Goal: Task Accomplishment & Management: Use online tool/utility

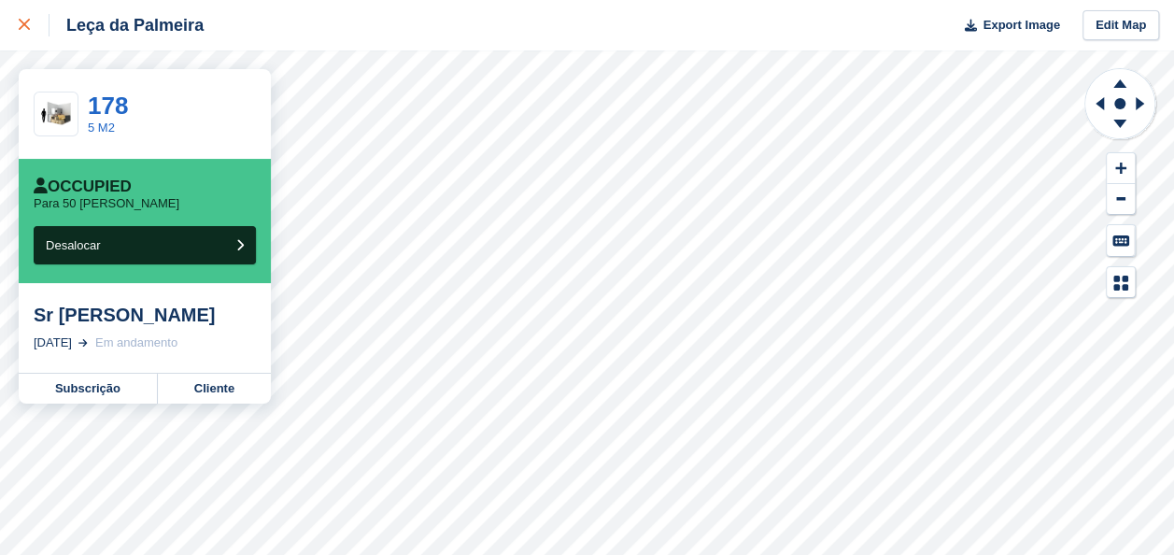
click at [20, 21] on icon at bounding box center [24, 24] width 11 height 11
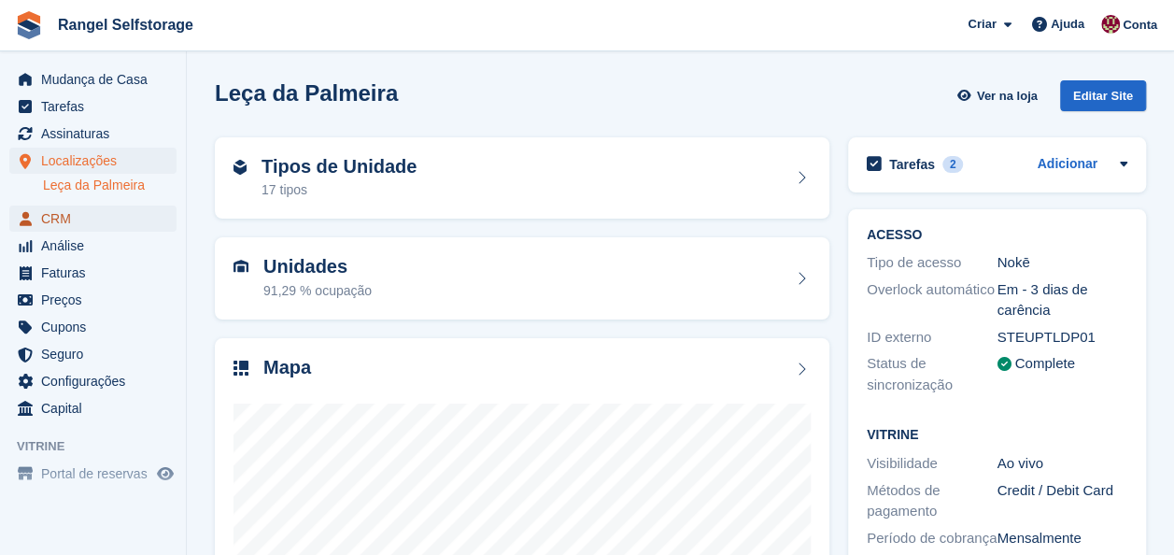
click at [44, 224] on span "CRM" at bounding box center [97, 218] width 112 height 26
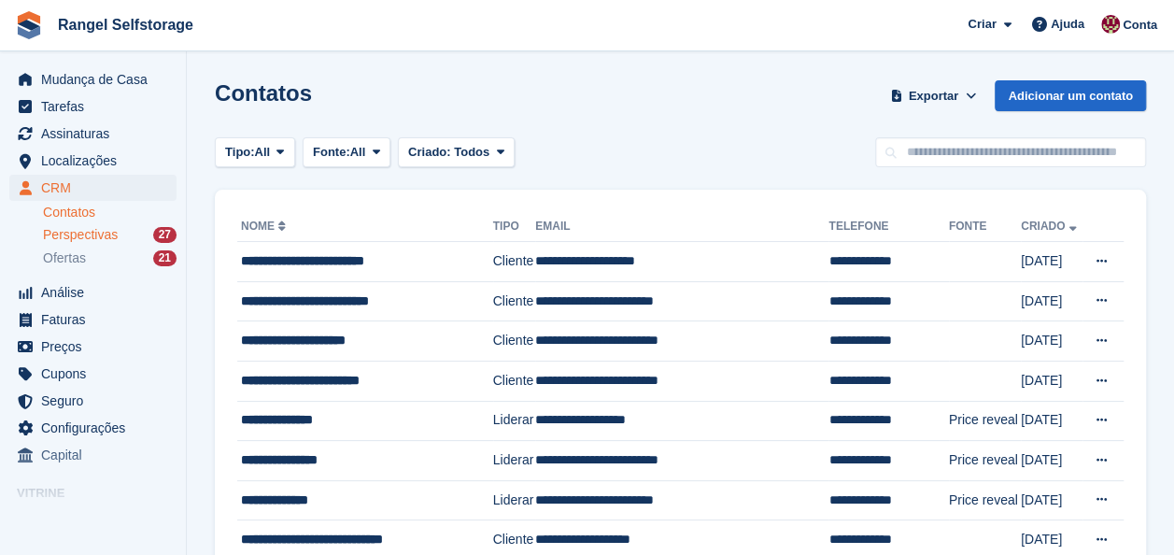
click at [167, 234] on div "27" at bounding box center [164, 235] width 23 height 16
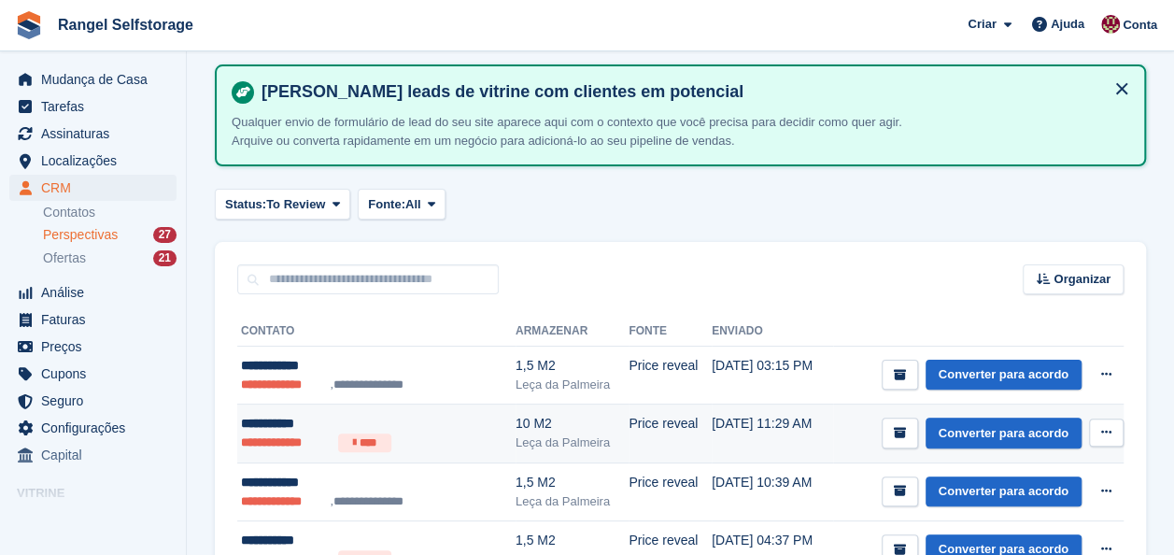
scroll to position [187, 0]
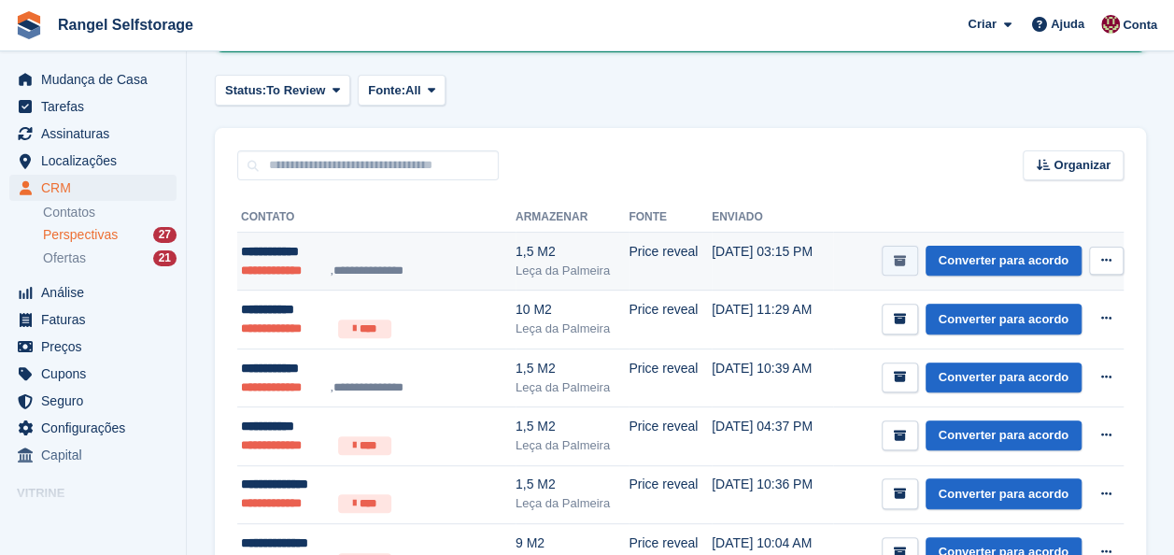
click at [904, 255] on icon "submit" at bounding box center [900, 261] width 12 height 12
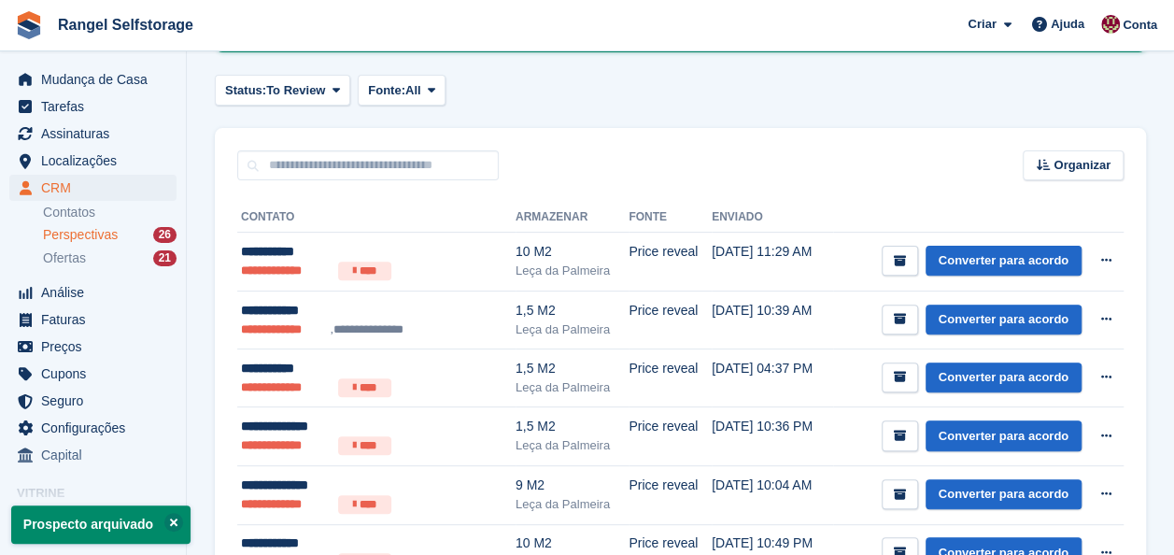
scroll to position [0, 0]
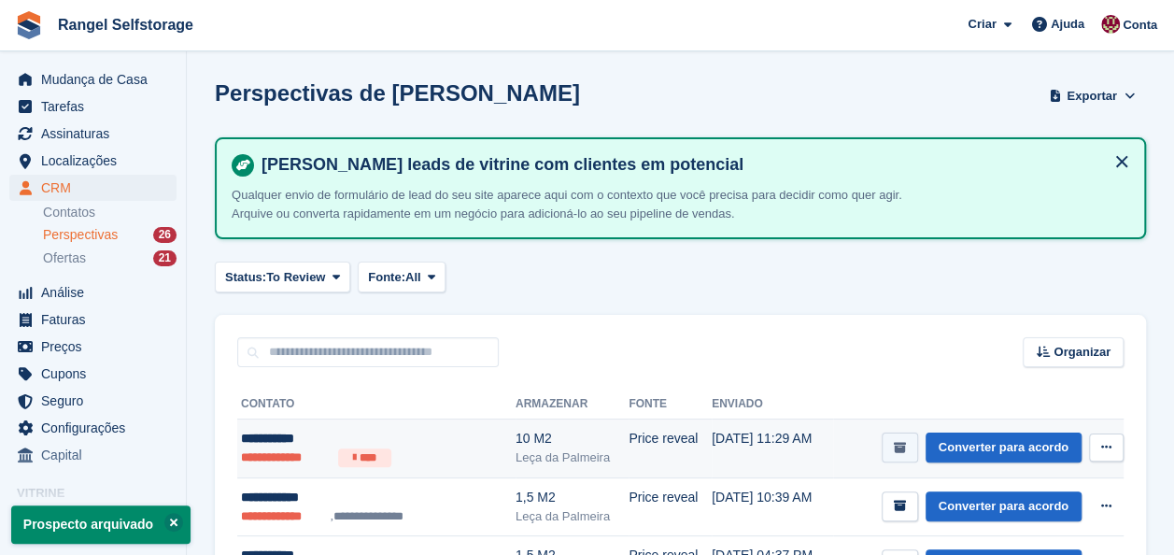
click at [906, 450] on icon "submit" at bounding box center [900, 448] width 12 height 12
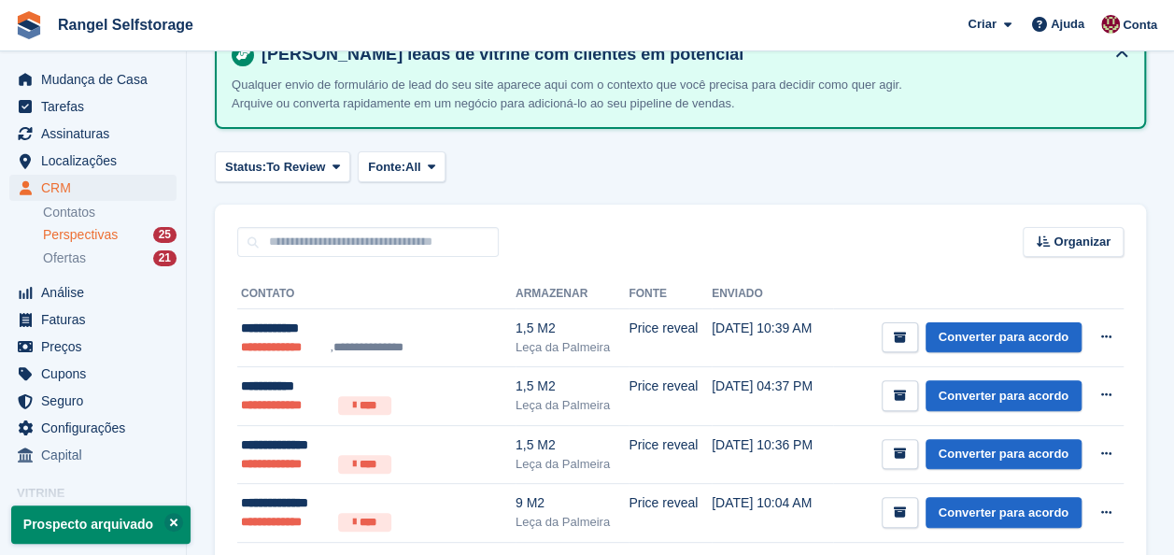
scroll to position [187, 0]
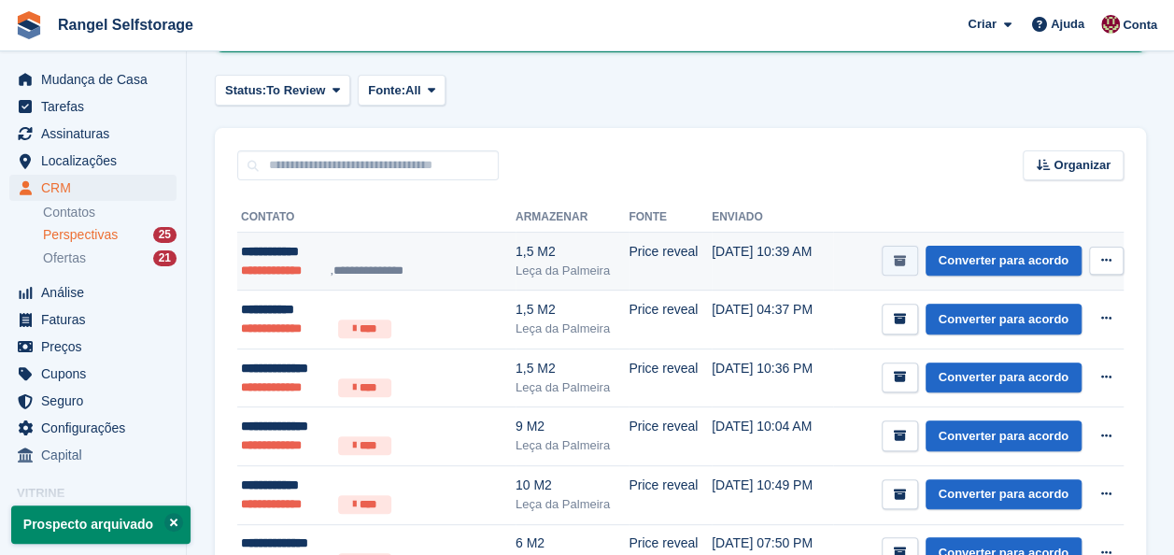
click at [905, 263] on icon "submit" at bounding box center [900, 261] width 12 height 12
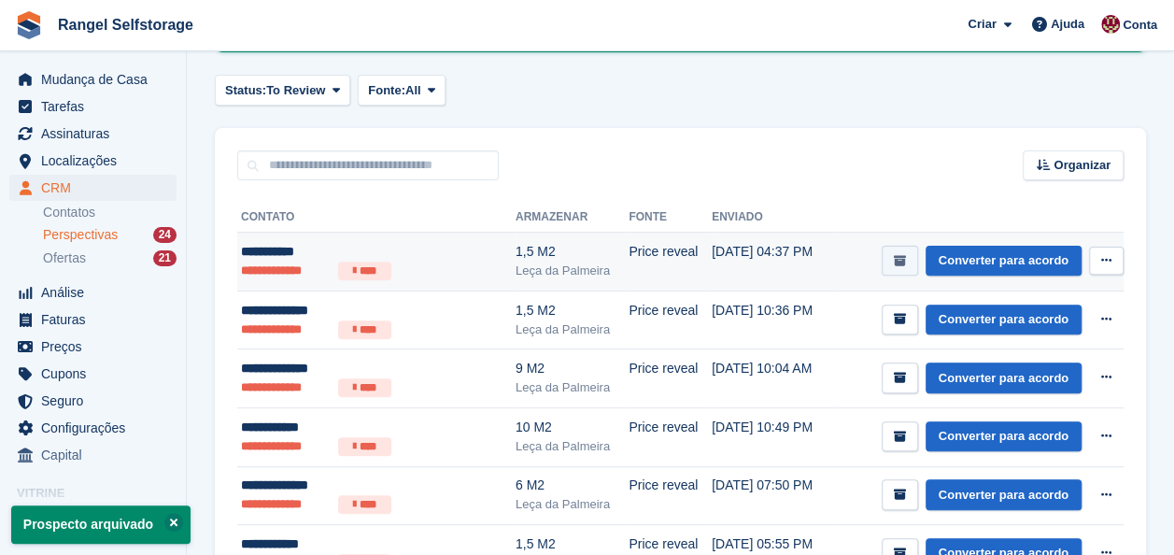
click at [906, 258] on icon "submit" at bounding box center [900, 261] width 12 height 12
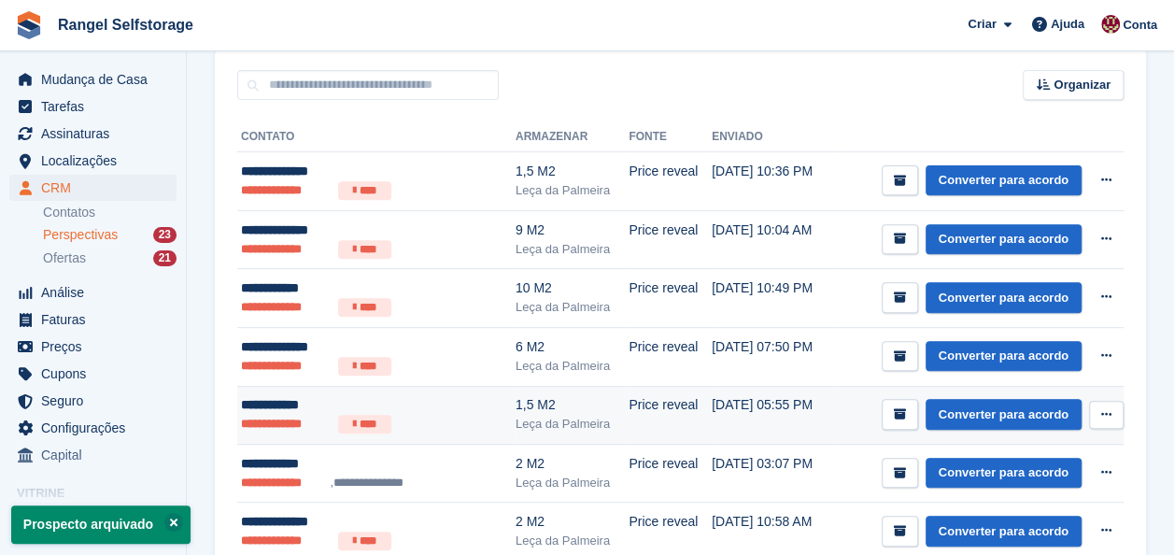
scroll to position [374, 0]
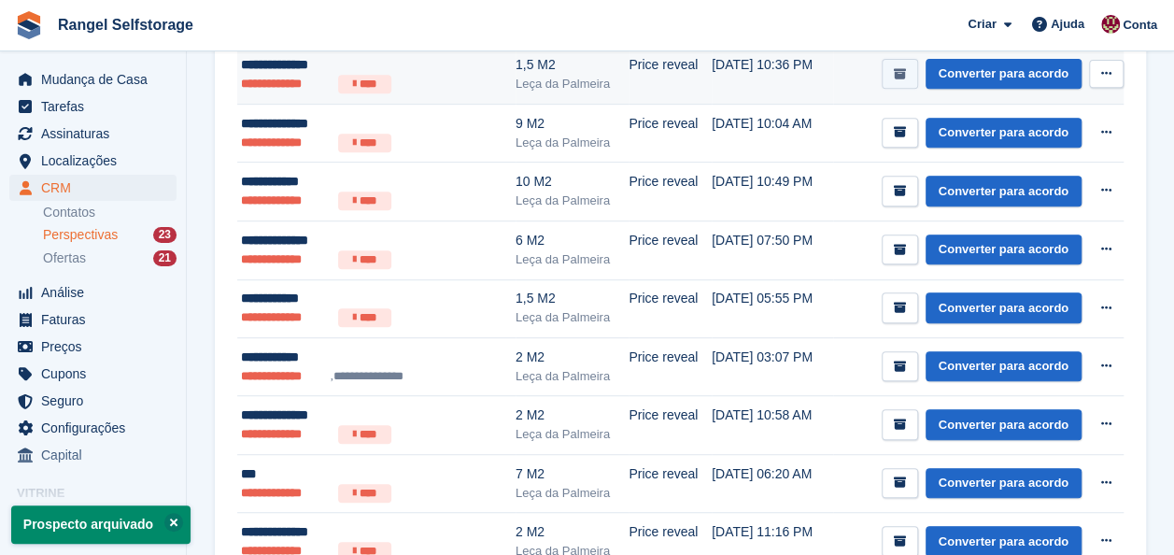
click at [906, 68] on icon "submit" at bounding box center [900, 74] width 12 height 12
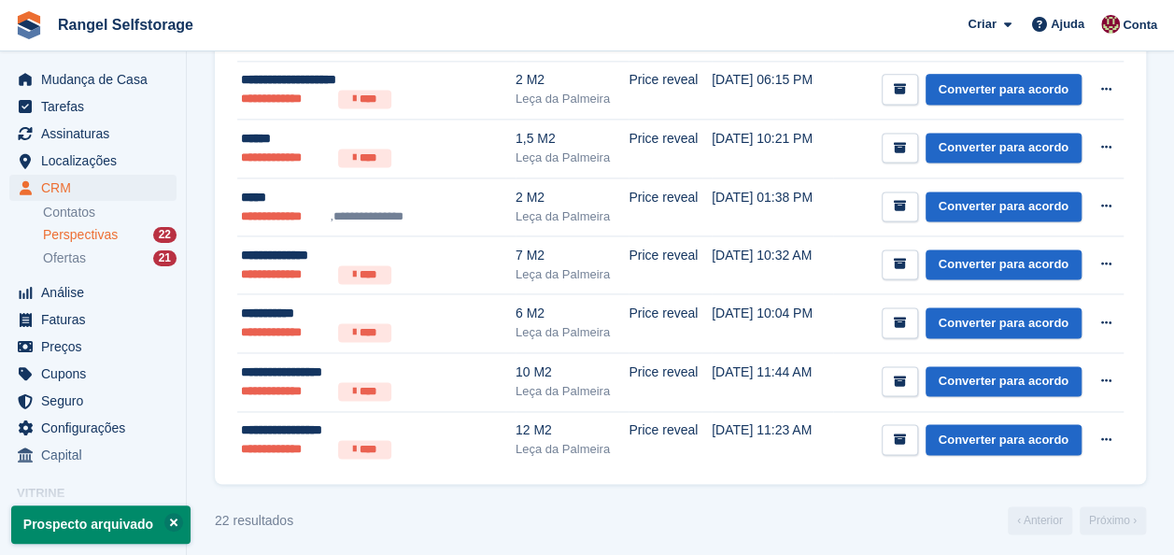
scroll to position [1235, 0]
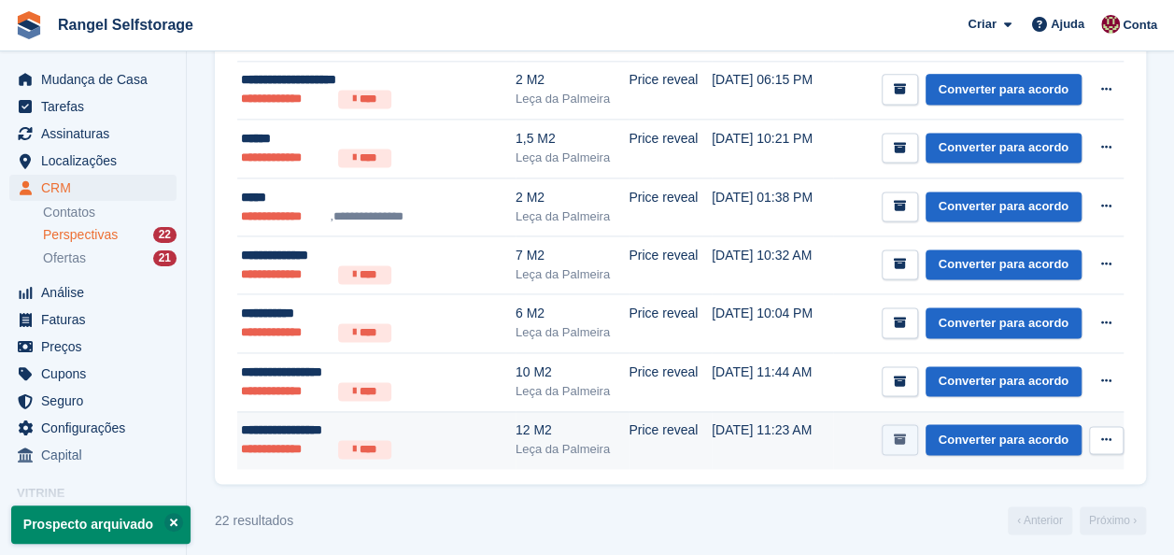
click at [909, 438] on button "submit" at bounding box center [900, 439] width 36 height 31
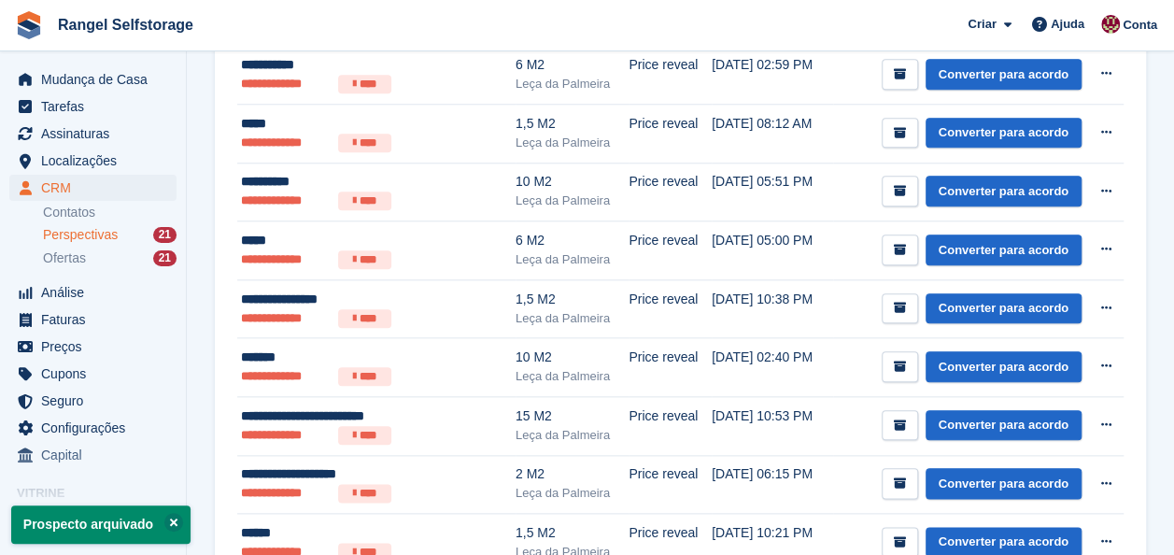
scroll to position [1177, 0]
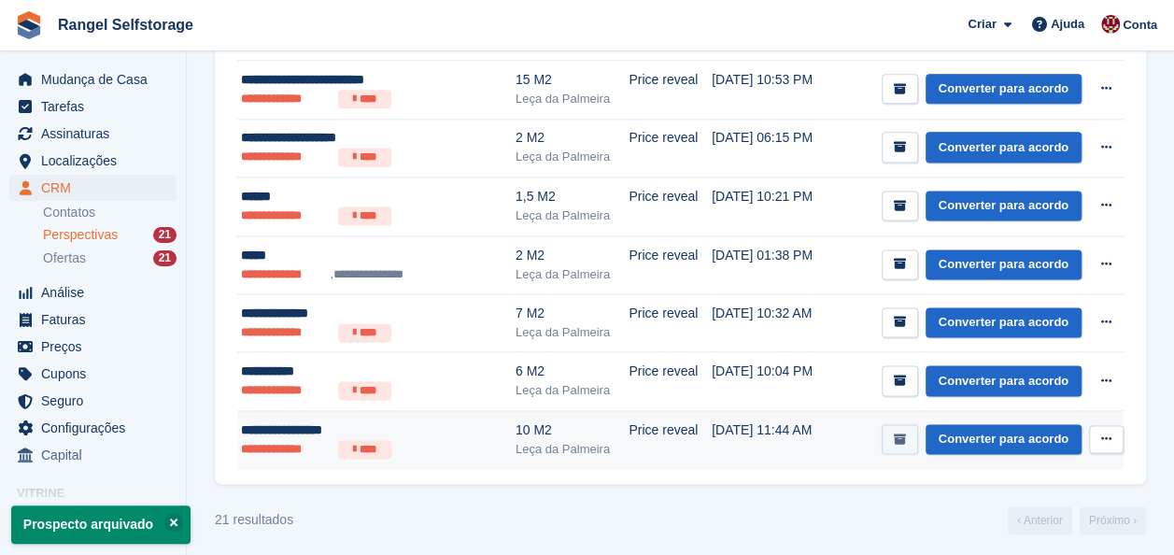
click at [902, 437] on icon "submit" at bounding box center [900, 439] width 12 height 12
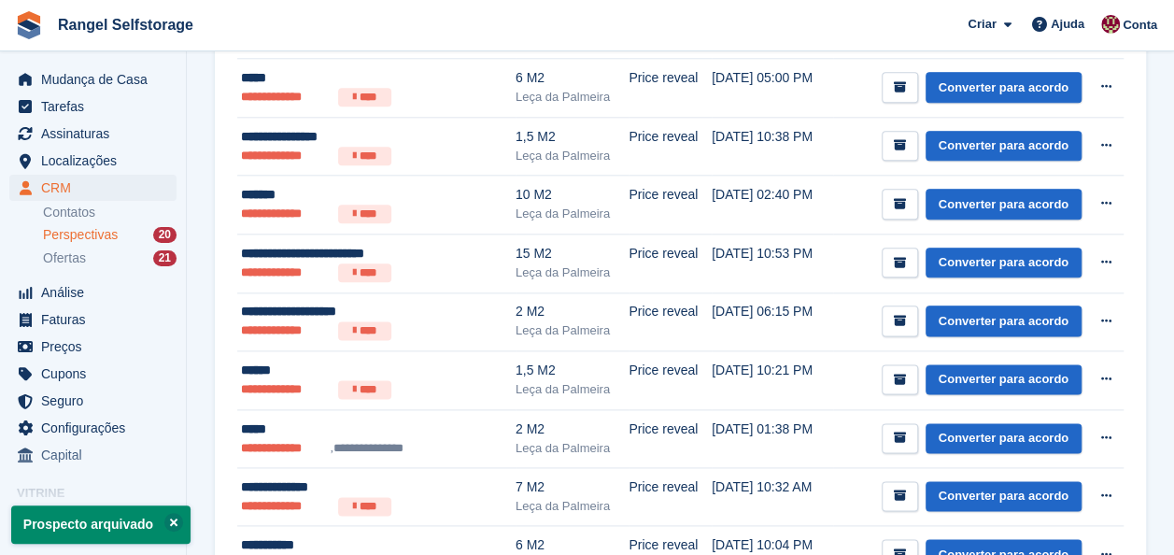
scroll to position [1119, 0]
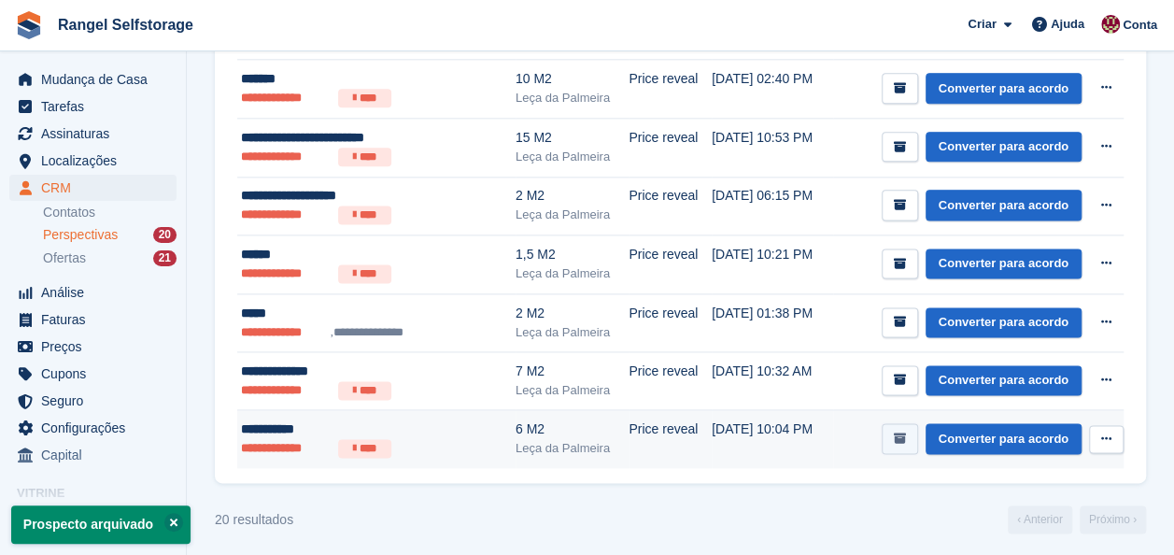
click at [903, 432] on icon "submit" at bounding box center [900, 438] width 12 height 12
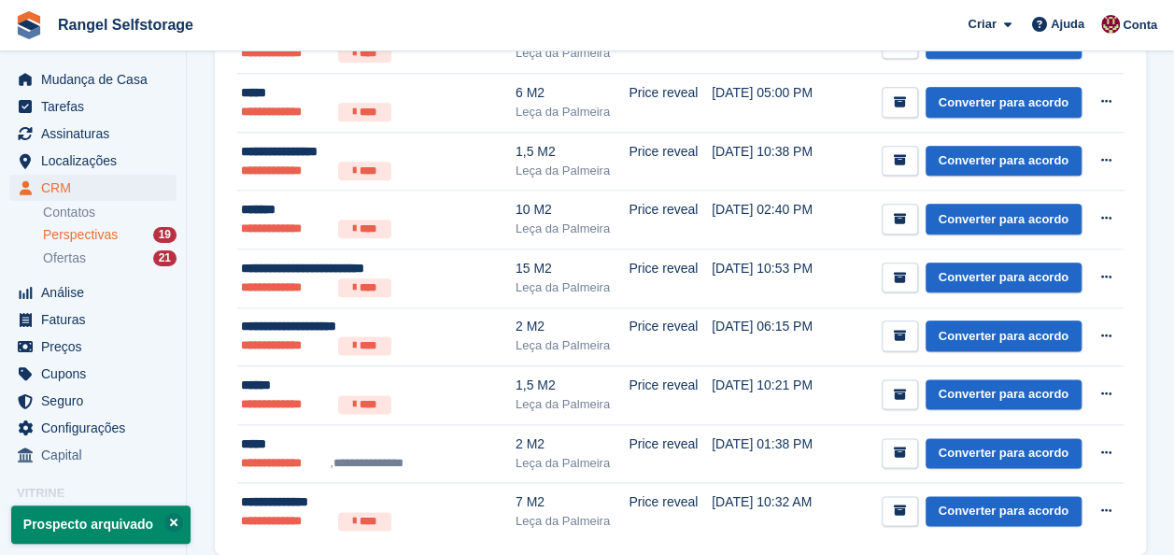
scroll to position [1061, 0]
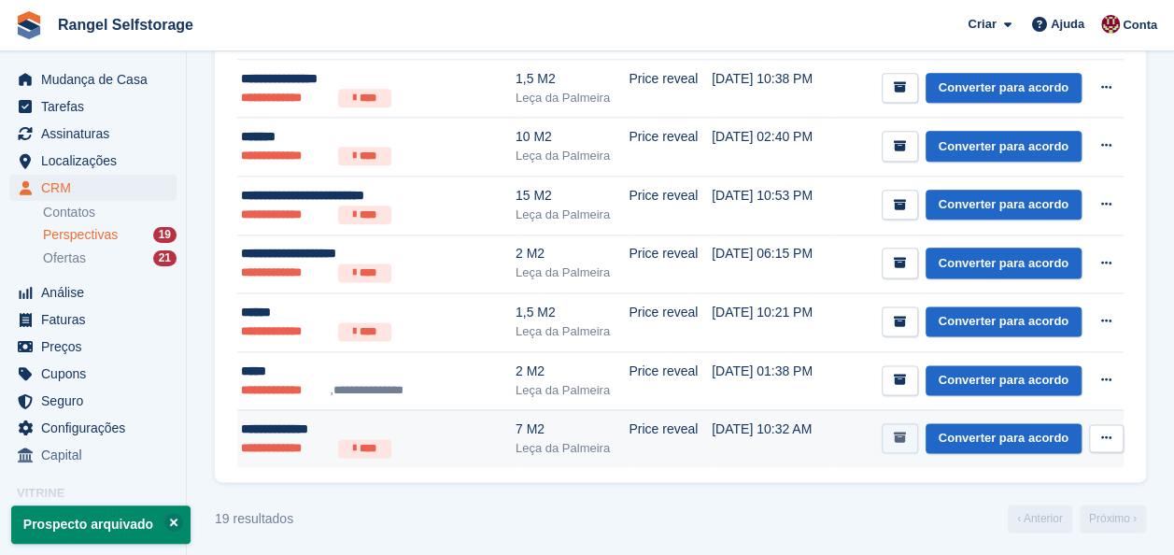
click at [913, 431] on button "submit" at bounding box center [900, 438] width 36 height 31
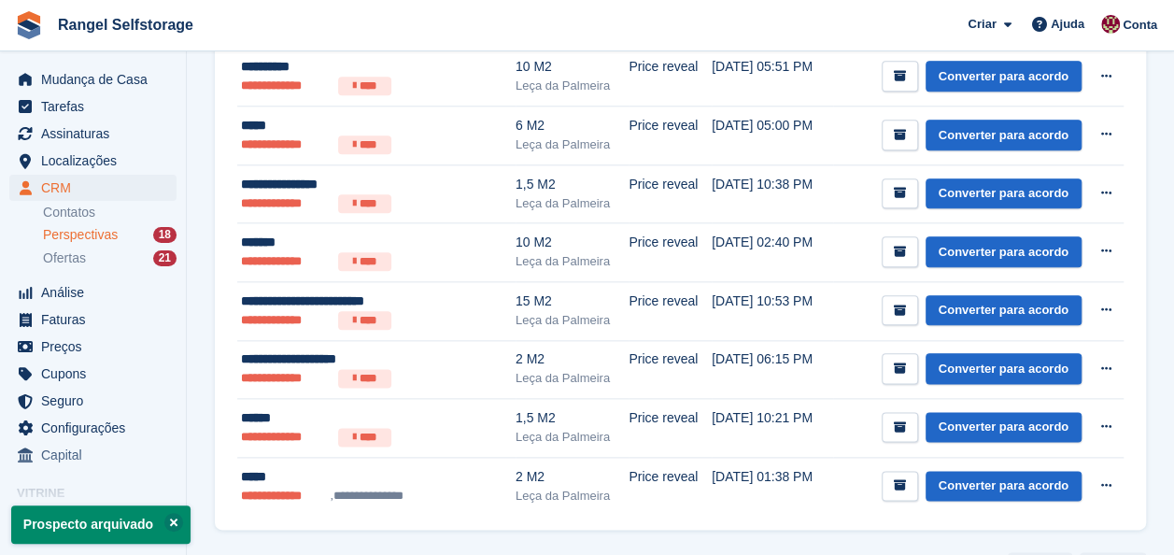
scroll to position [1003, 0]
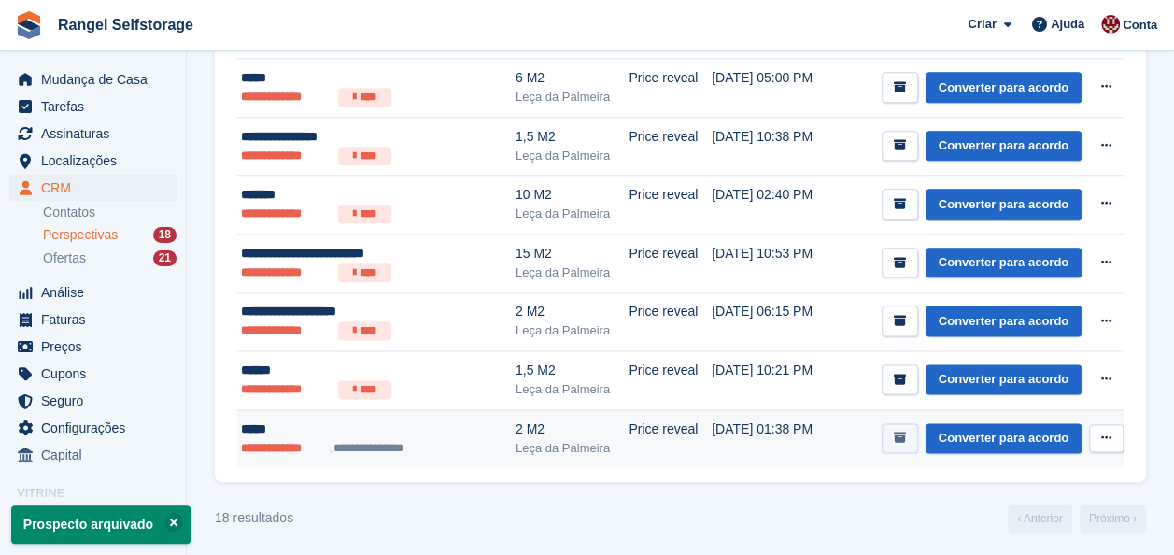
click at [906, 437] on icon "submit" at bounding box center [900, 437] width 12 height 12
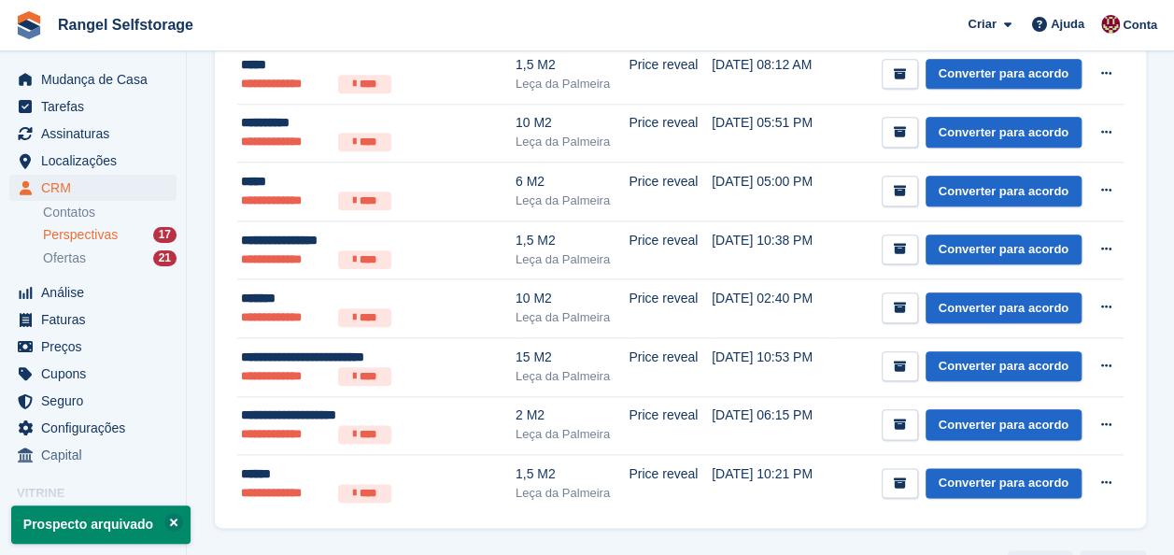
scroll to position [945, 0]
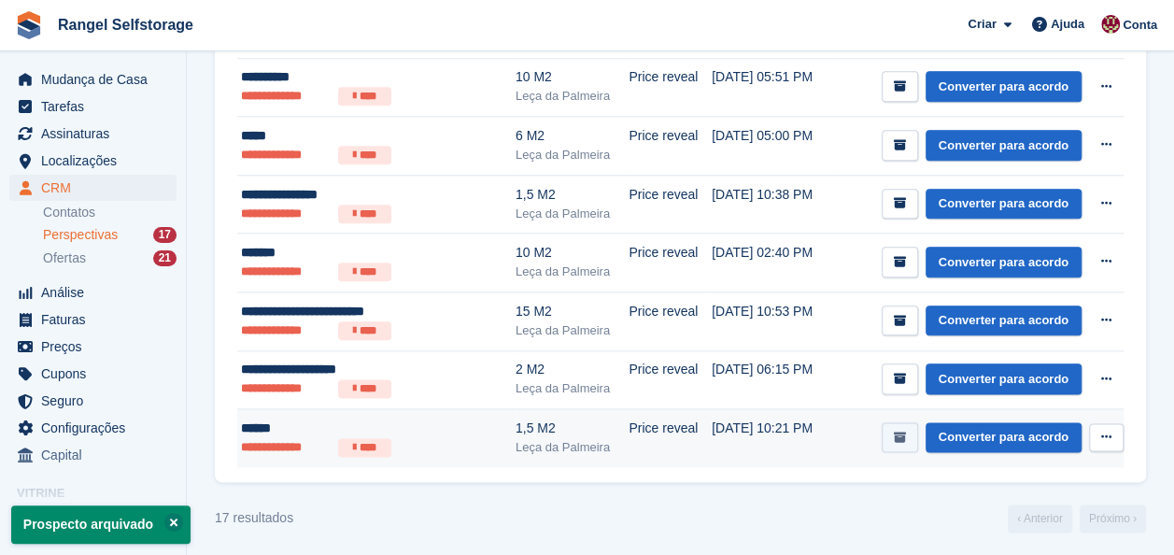
click at [906, 431] on icon "submit" at bounding box center [900, 437] width 12 height 12
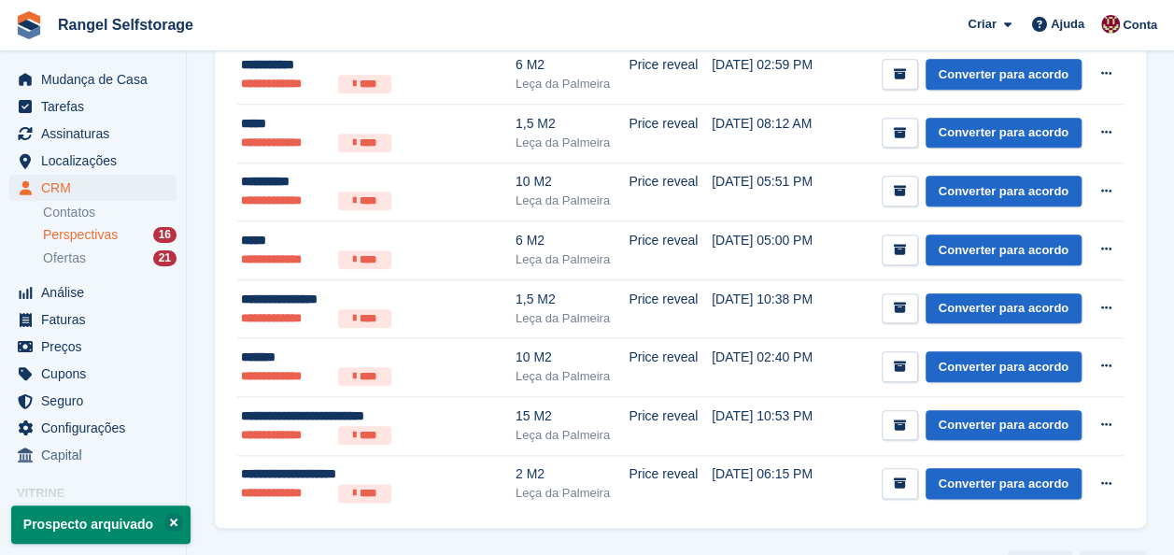
scroll to position [887, 0]
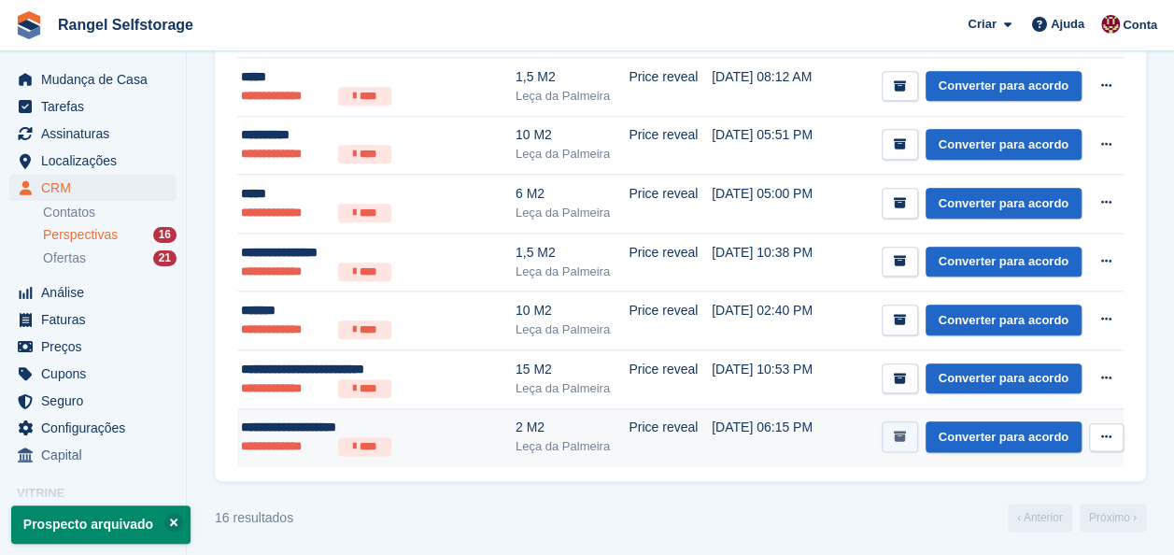
click at [906, 431] on icon "submit" at bounding box center [900, 437] width 12 height 12
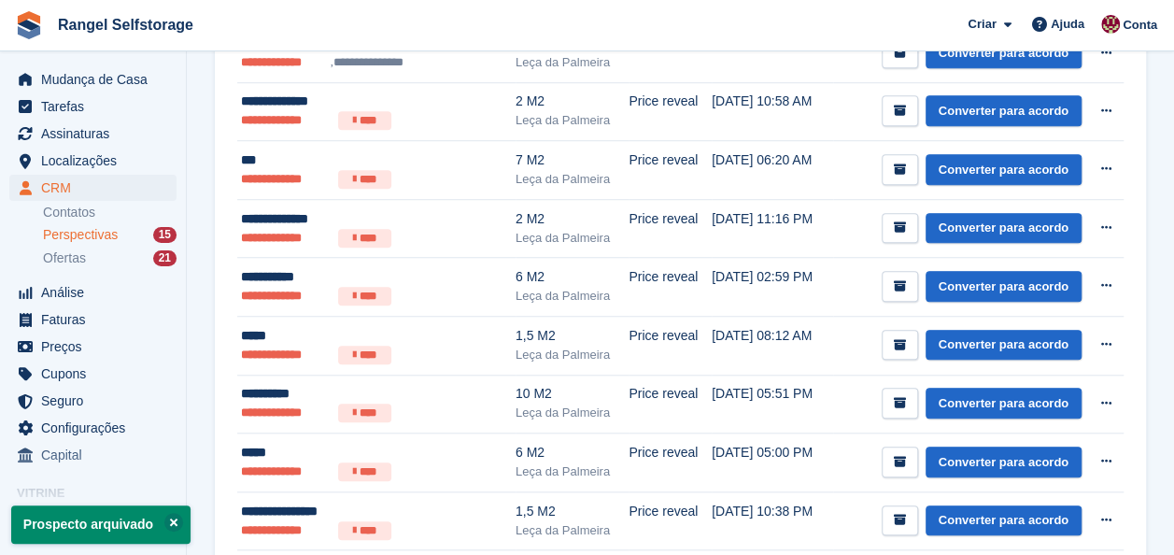
scroll to position [828, 0]
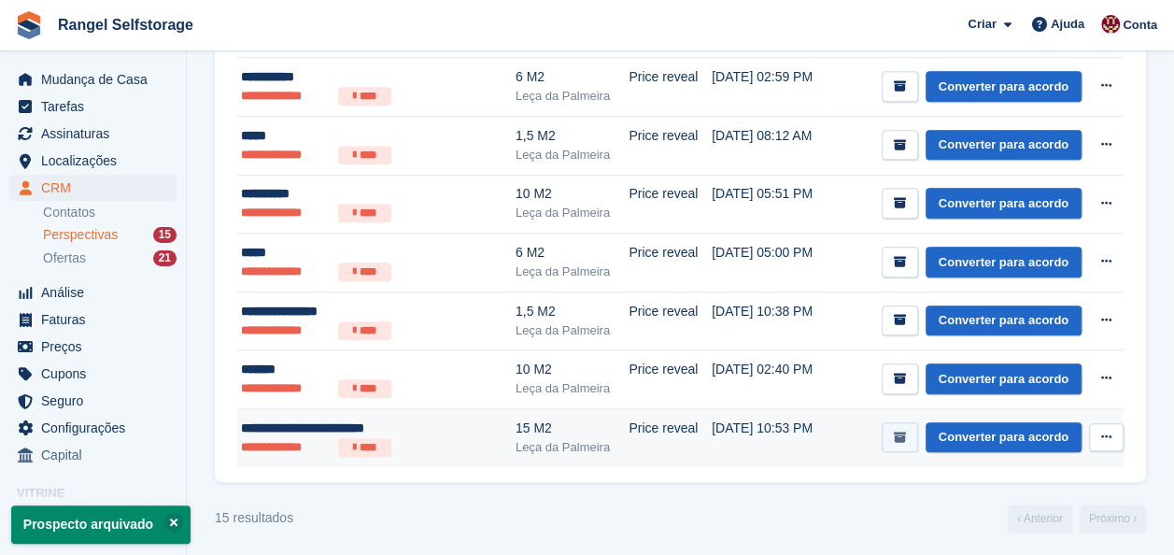
click at [906, 431] on icon "submit" at bounding box center [900, 437] width 12 height 12
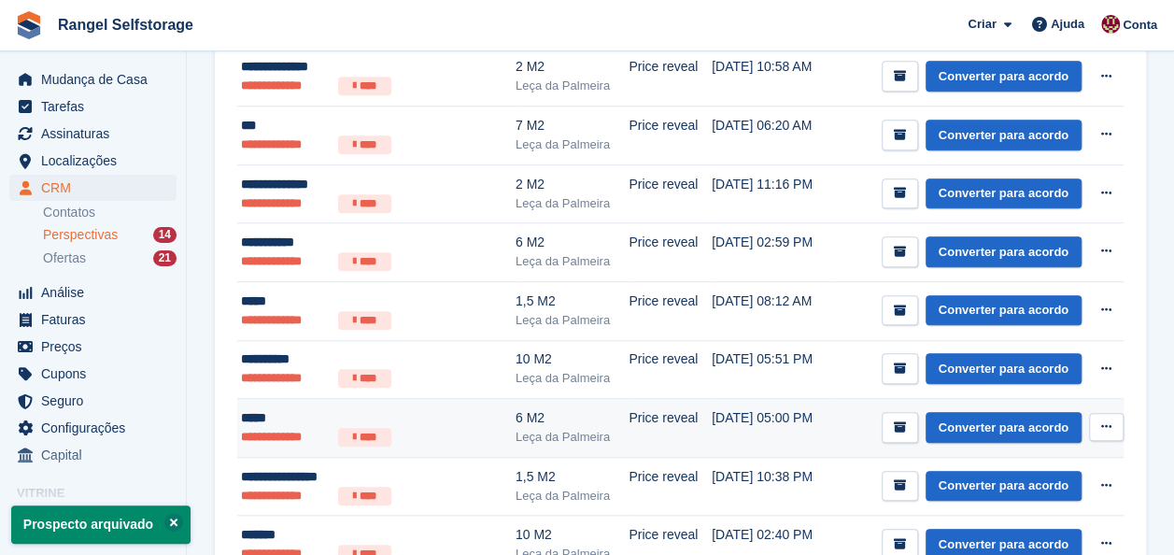
scroll to position [770, 0]
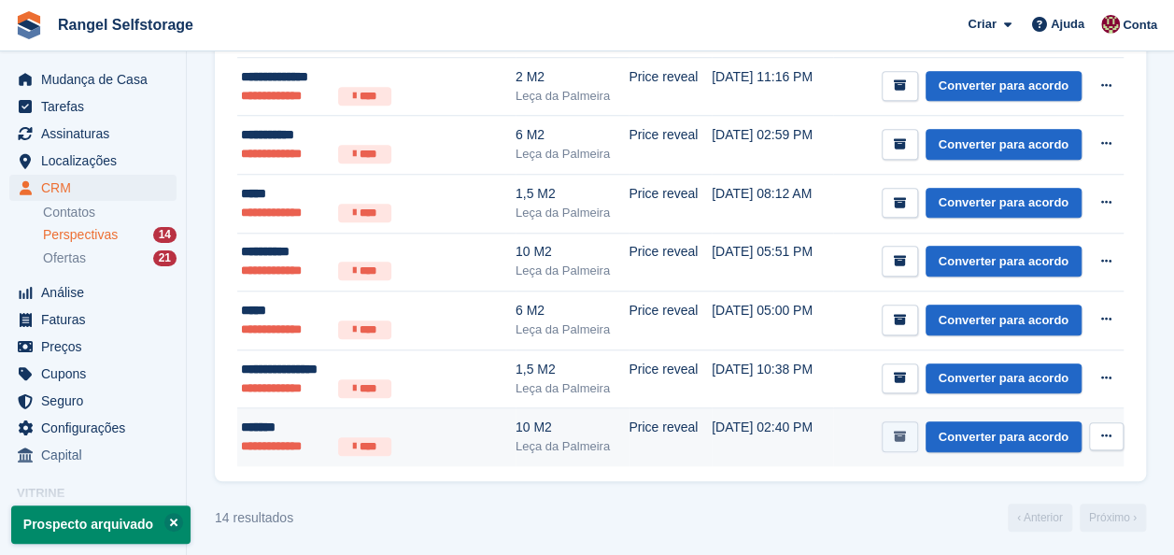
click at [898, 431] on button "submit" at bounding box center [900, 436] width 36 height 31
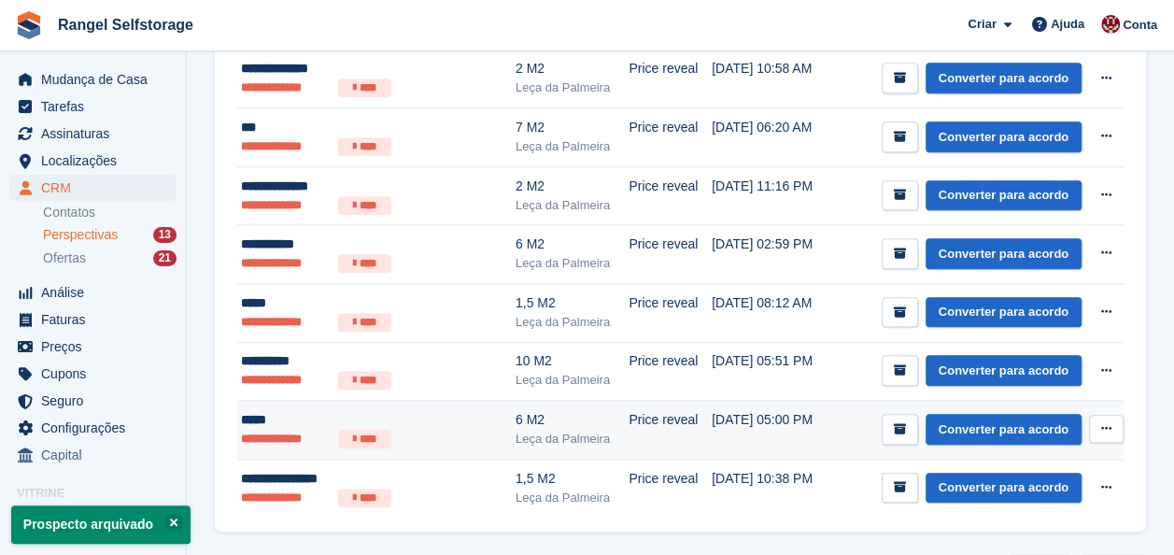
scroll to position [712, 0]
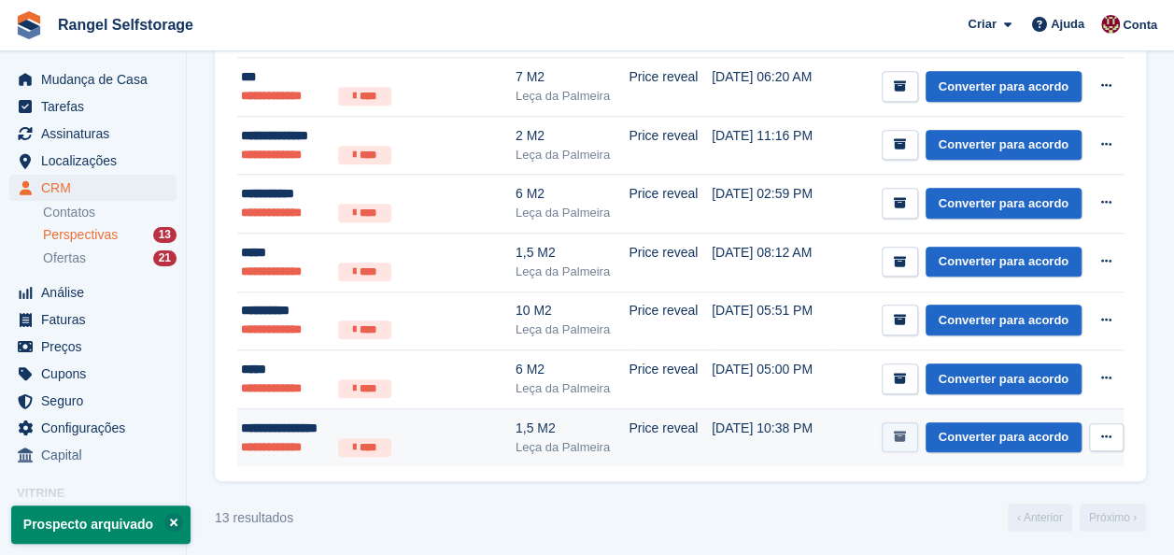
click at [895, 423] on button "submit" at bounding box center [900, 437] width 36 height 31
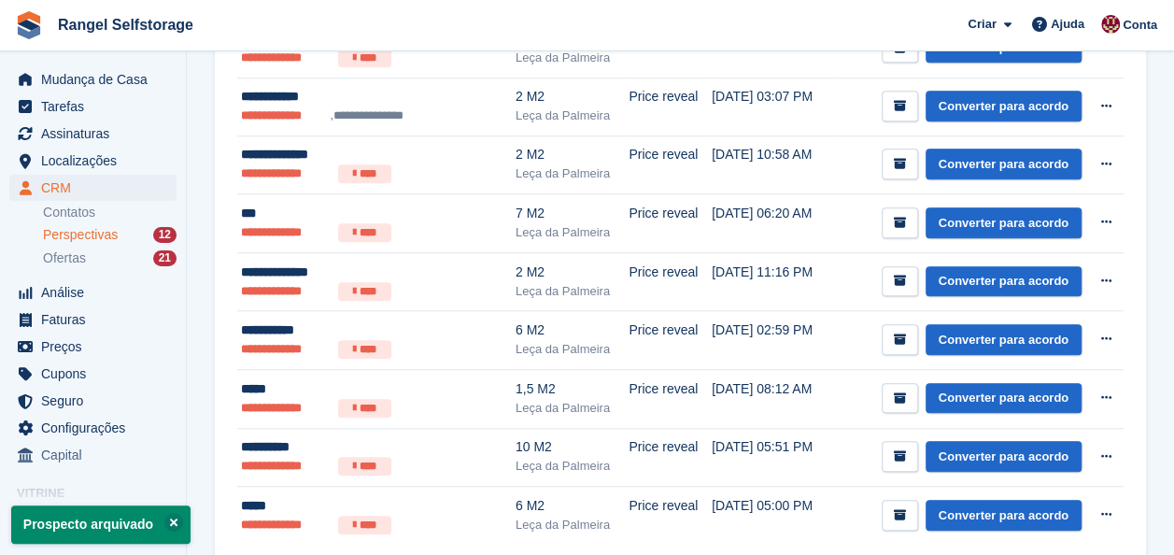
scroll to position [654, 0]
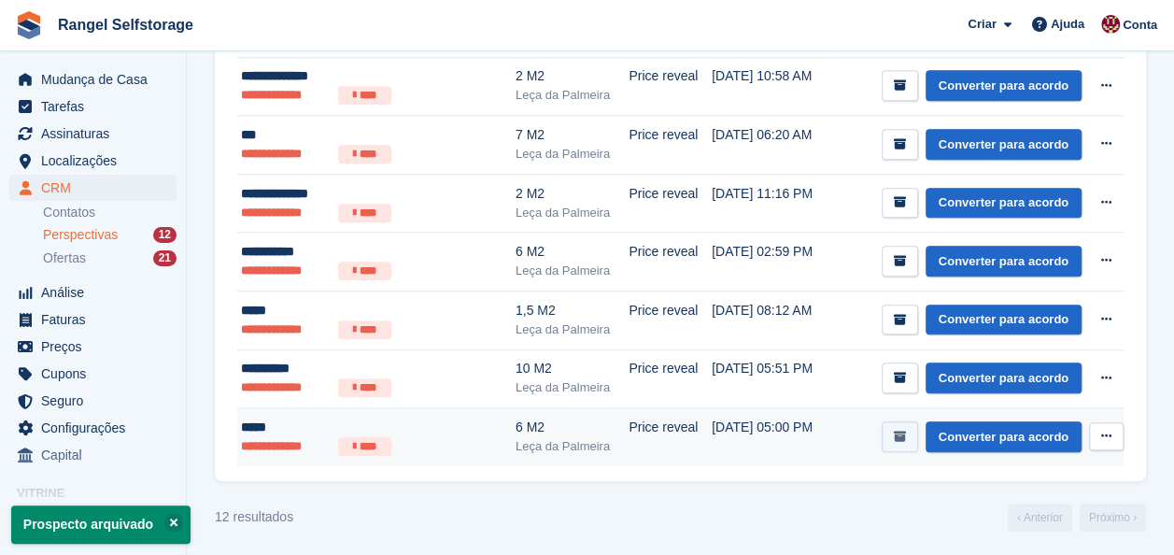
click at [903, 432] on icon "submit" at bounding box center [900, 437] width 12 height 12
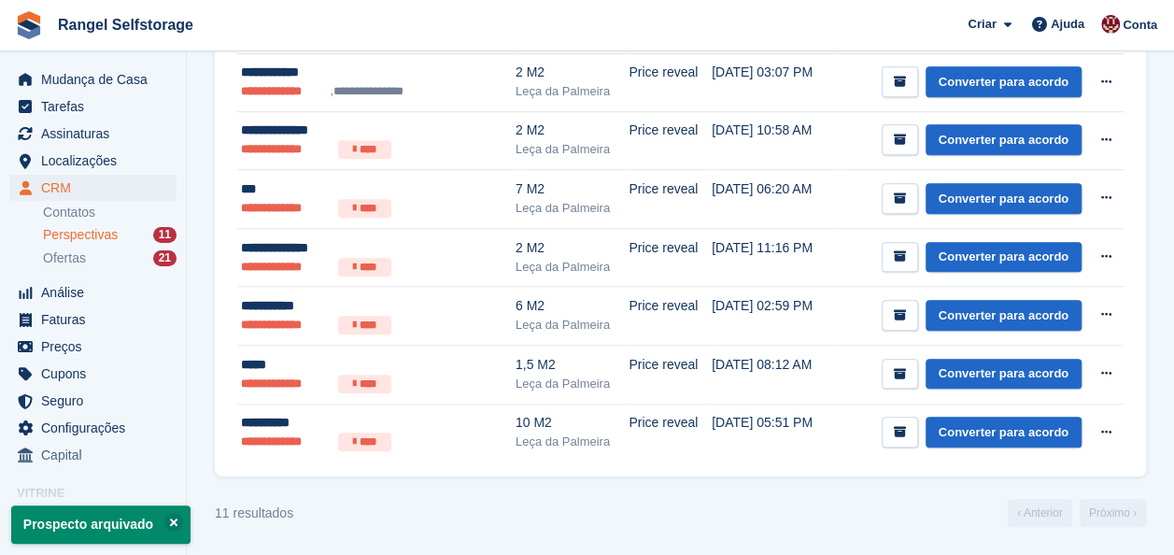
scroll to position [0, 0]
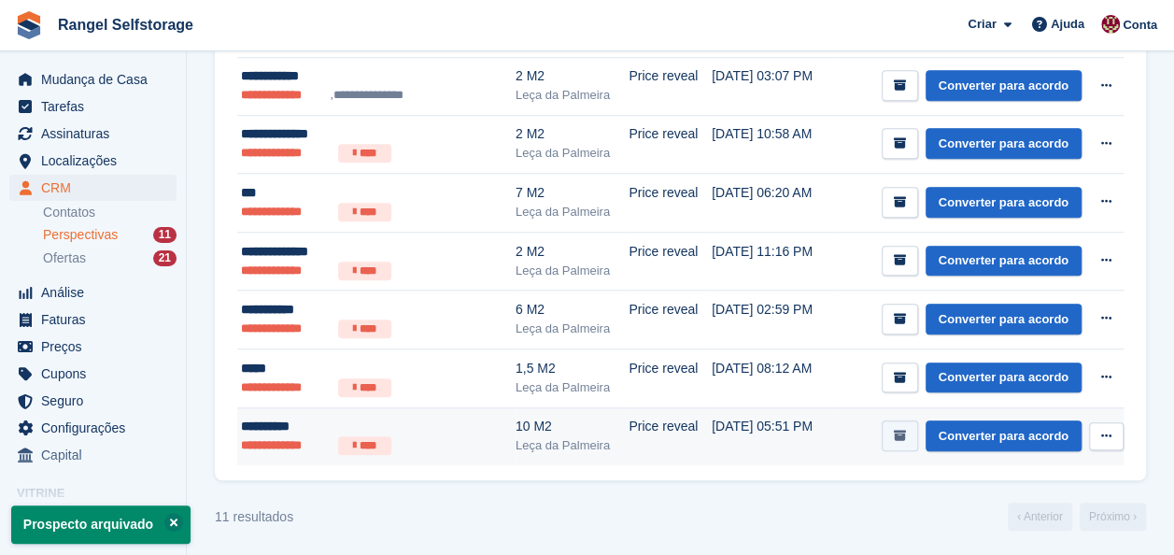
click at [905, 431] on icon "submit" at bounding box center [900, 436] width 12 height 12
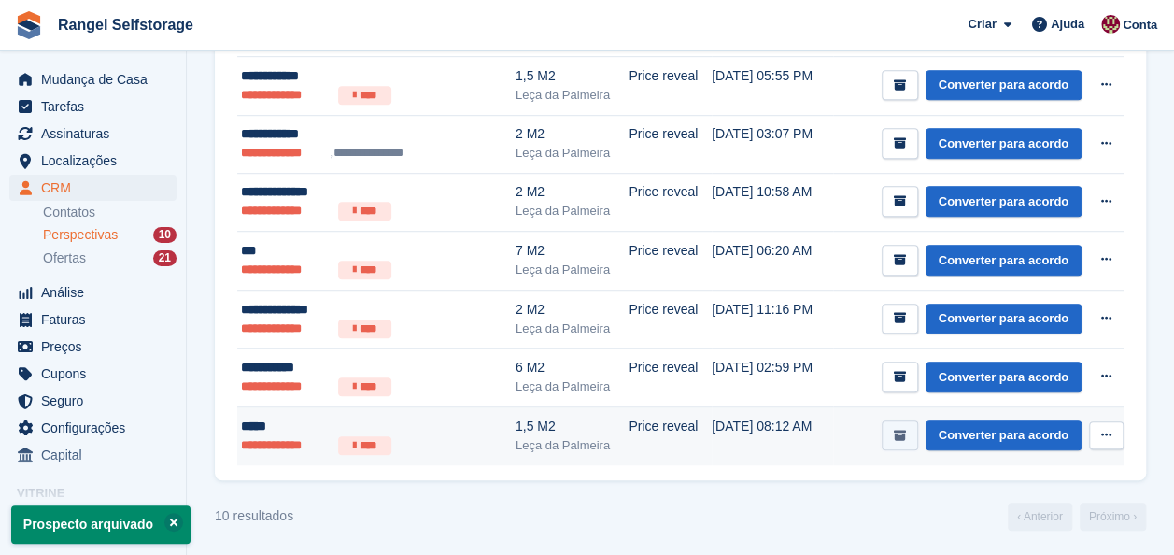
click at [906, 430] on icon "submit" at bounding box center [900, 436] width 12 height 12
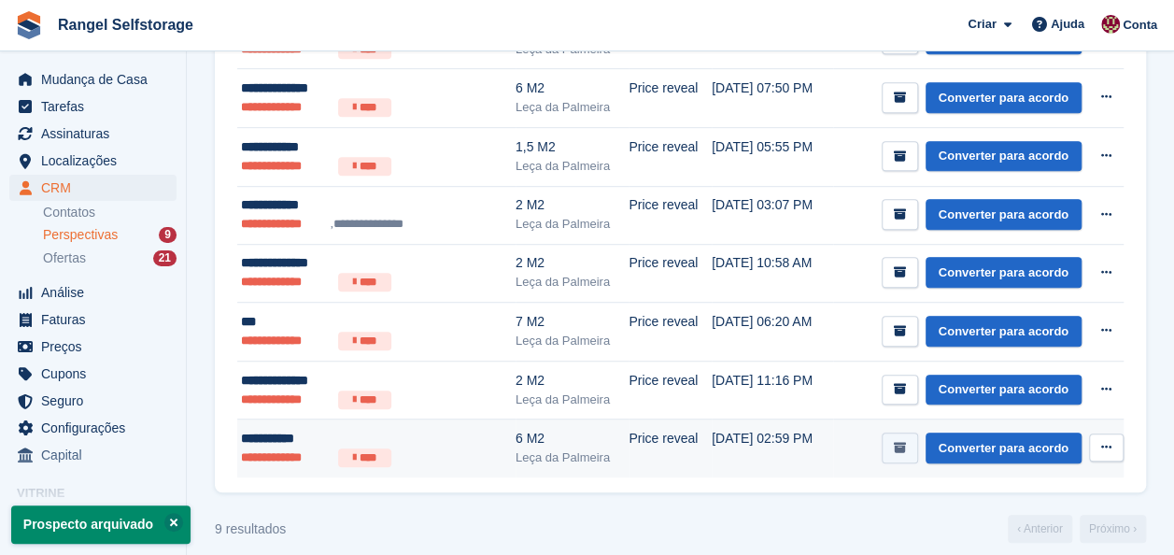
click at [900, 442] on icon "submit" at bounding box center [900, 448] width 12 height 12
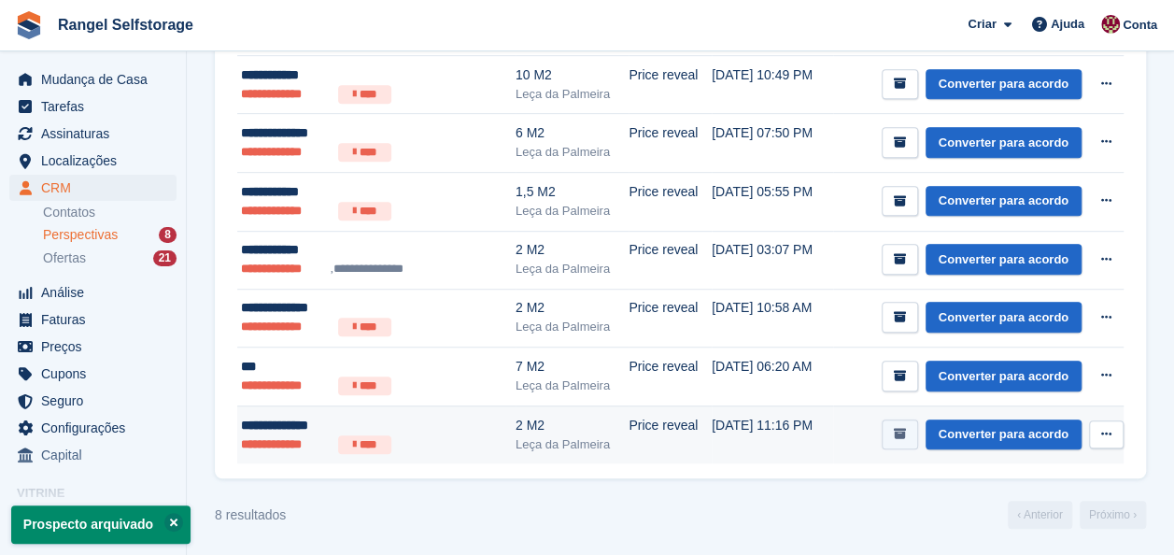
click at [906, 428] on icon "submit" at bounding box center [900, 434] width 12 height 12
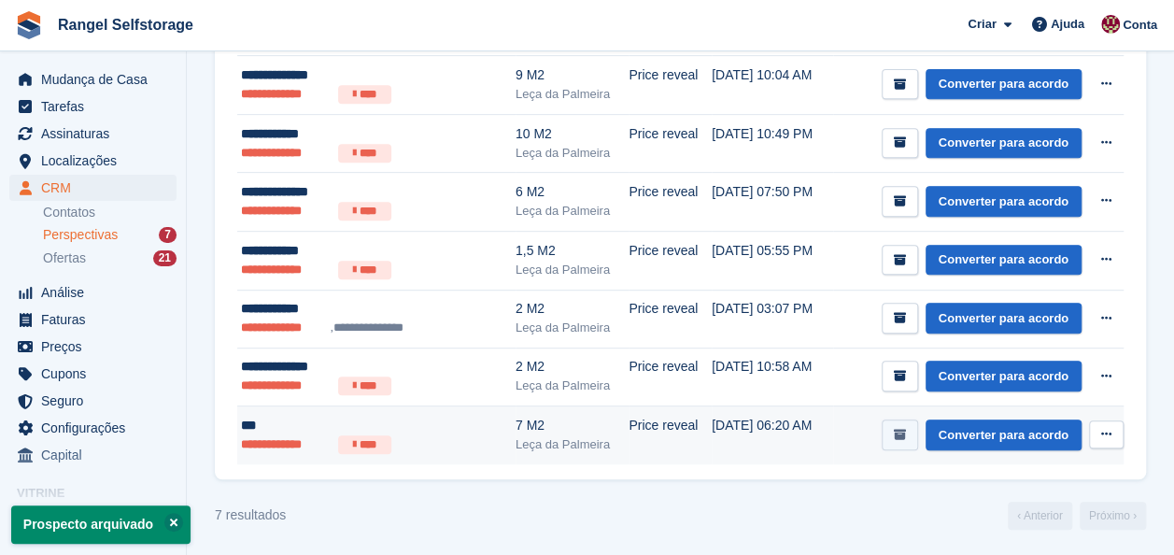
click at [904, 431] on icon "submit" at bounding box center [900, 435] width 12 height 12
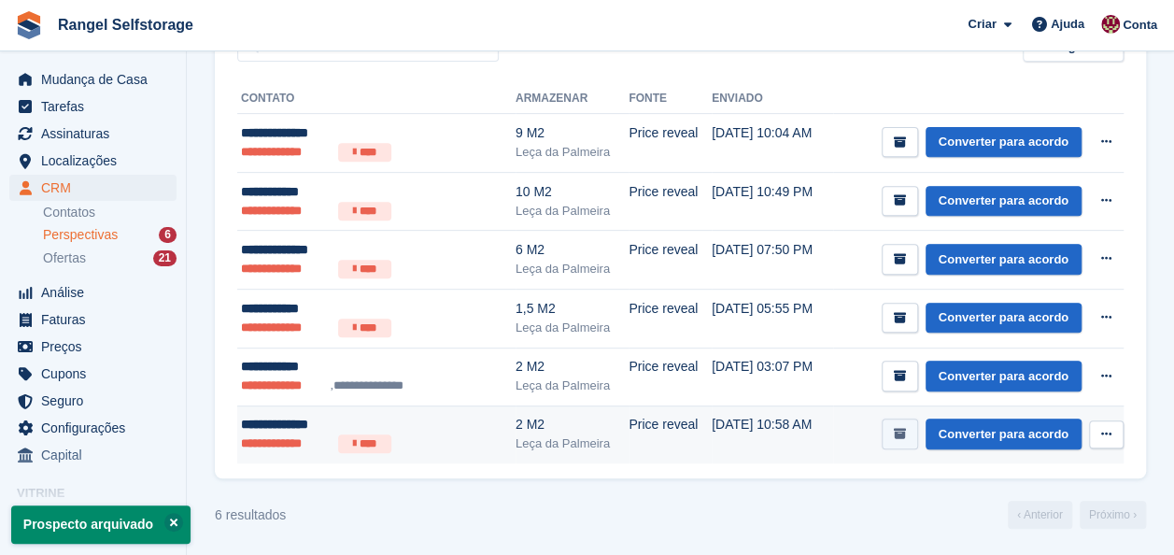
click at [906, 434] on icon "submit" at bounding box center [900, 434] width 12 height 12
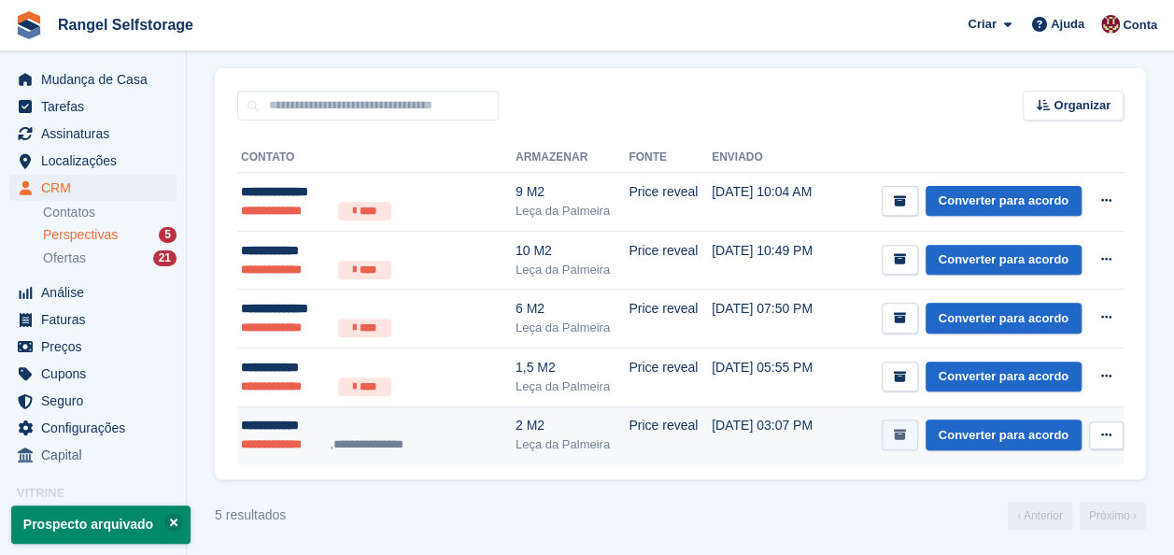
click at [898, 436] on button "submit" at bounding box center [900, 434] width 36 height 31
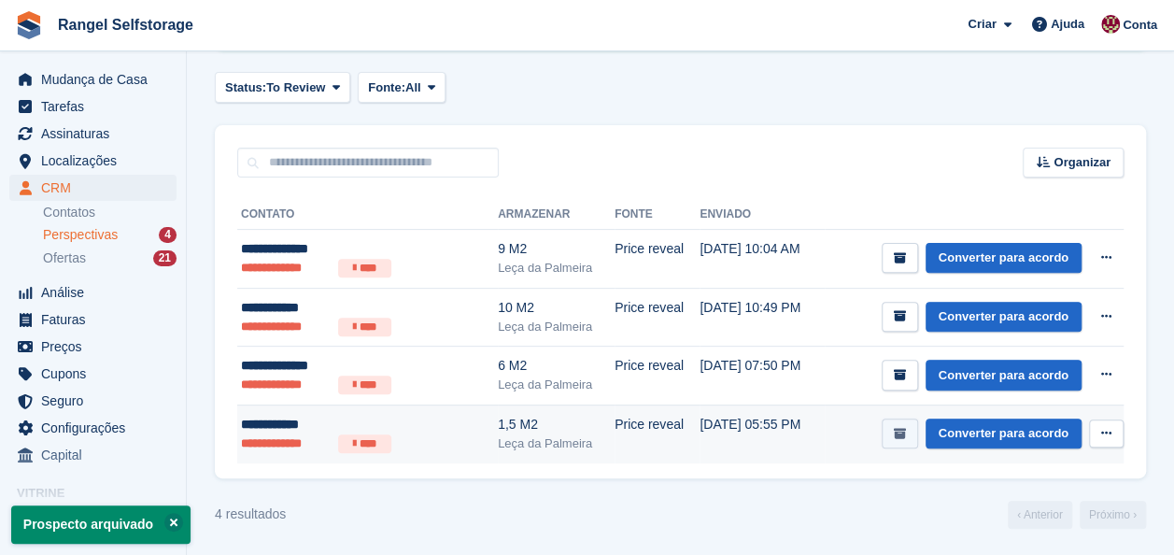
click at [904, 428] on icon "submit" at bounding box center [900, 434] width 12 height 12
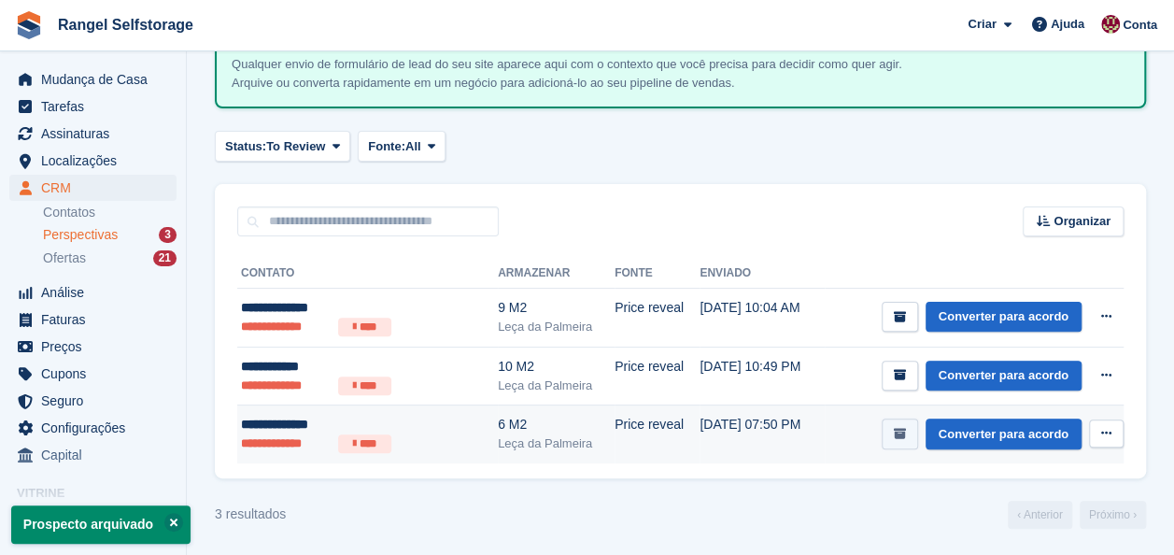
click at [897, 429] on button "submit" at bounding box center [900, 433] width 36 height 31
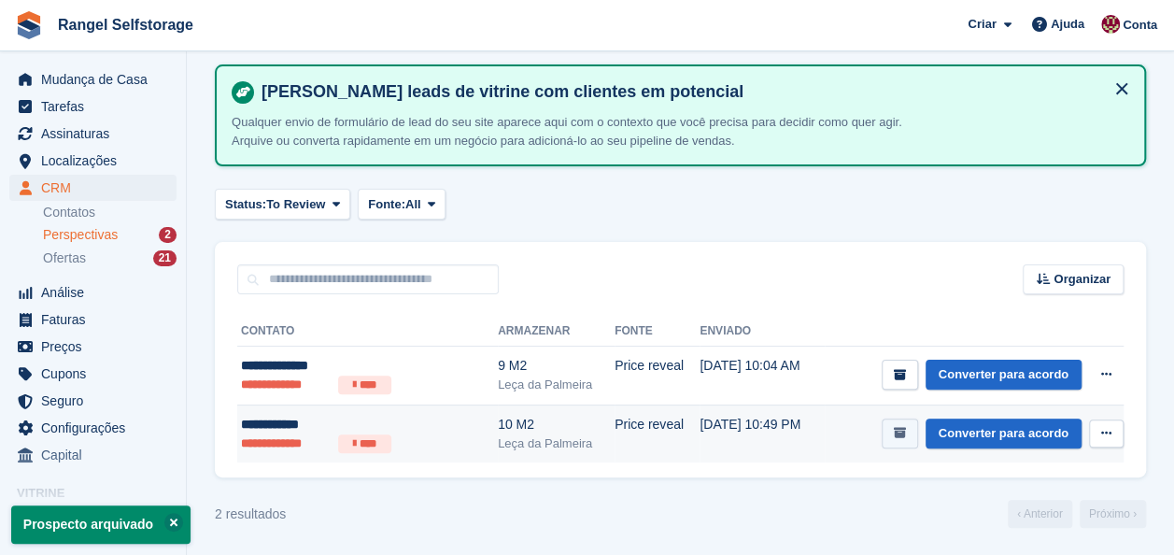
click at [903, 433] on icon "submit" at bounding box center [900, 433] width 12 height 12
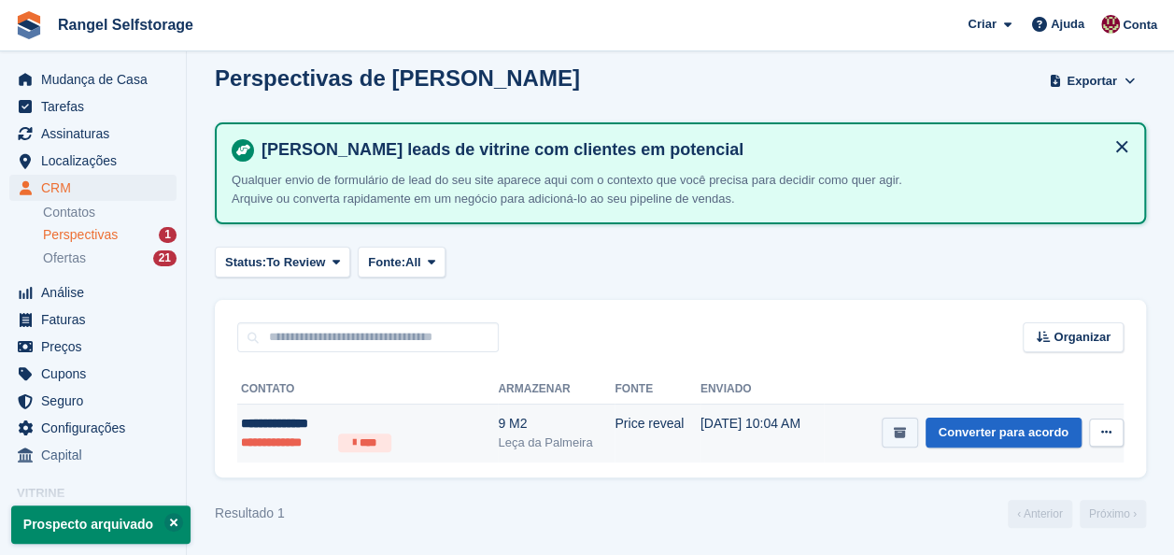
click at [914, 427] on button "submit" at bounding box center [900, 432] width 36 height 31
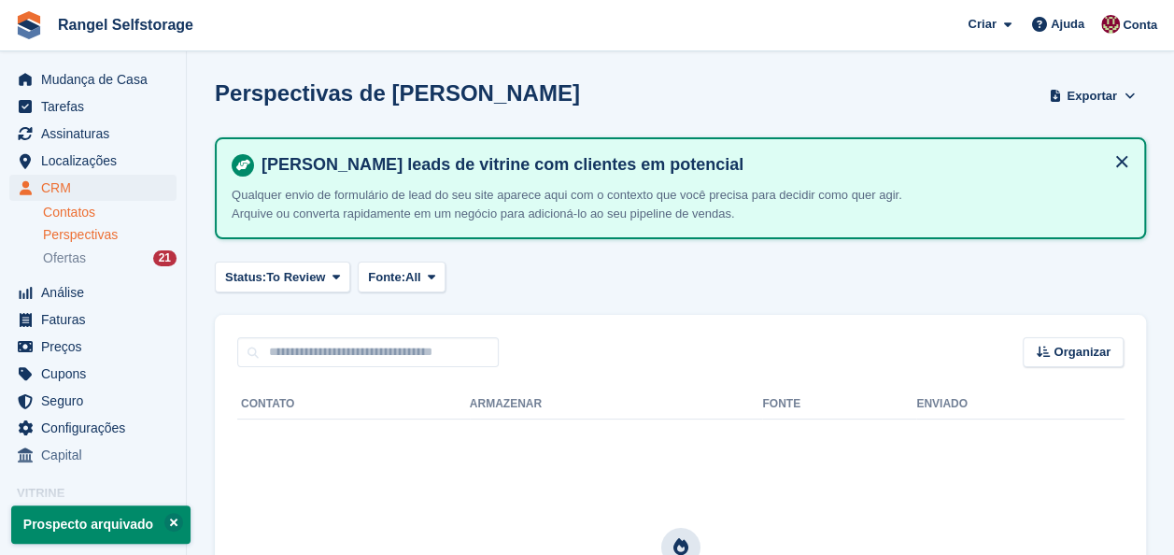
click at [73, 217] on link "Contatos" at bounding box center [110, 213] width 134 height 18
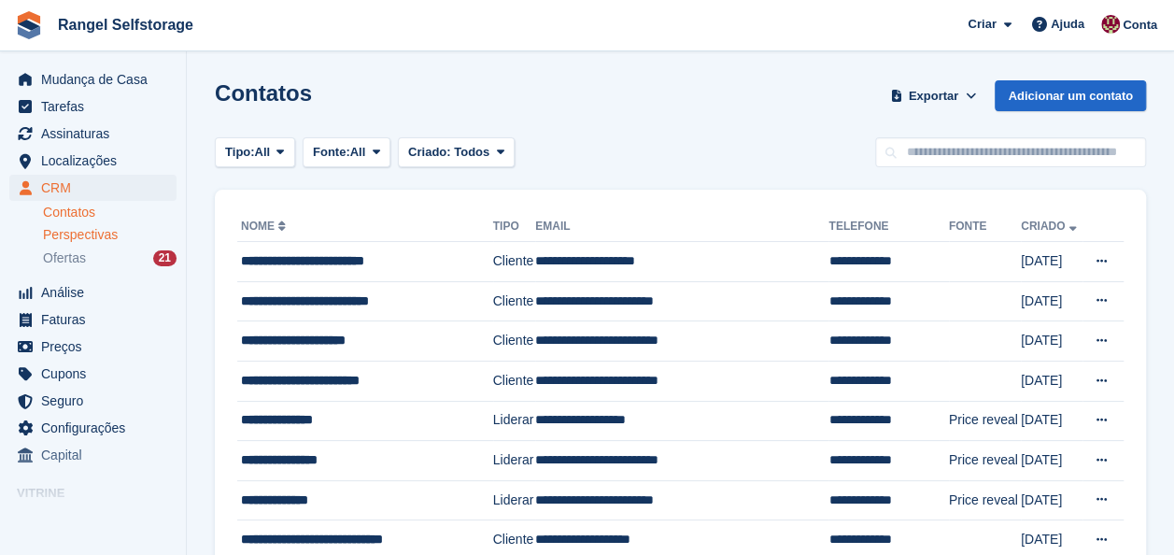
click at [77, 233] on span "Perspectivas" at bounding box center [80, 235] width 75 height 18
